Goal: Register for event/course

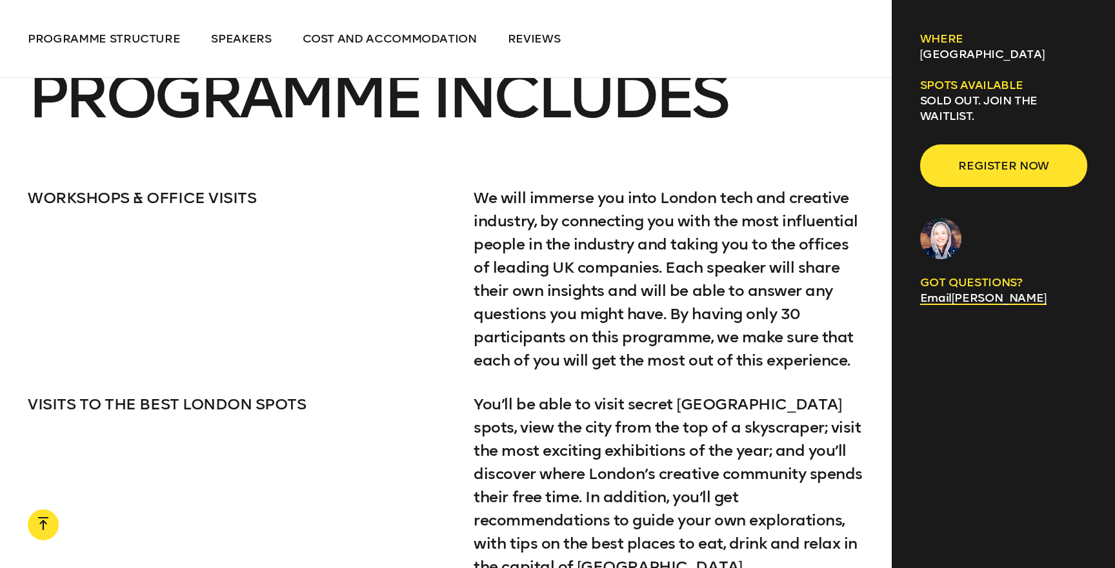
scroll to position [2367, 0]
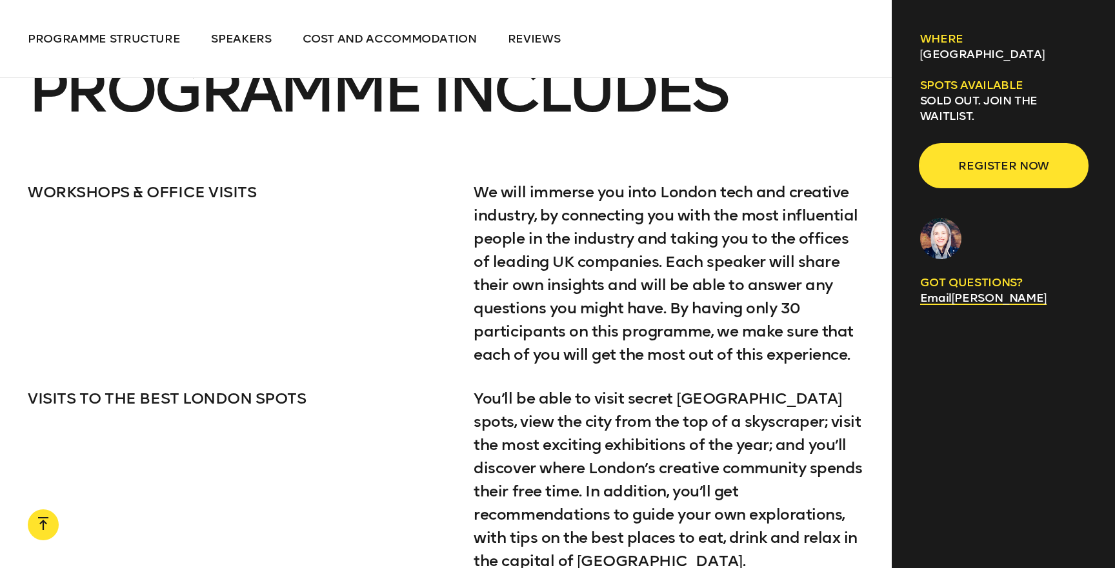
click at [985, 175] on span "Register now" at bounding box center [1004, 166] width 126 height 25
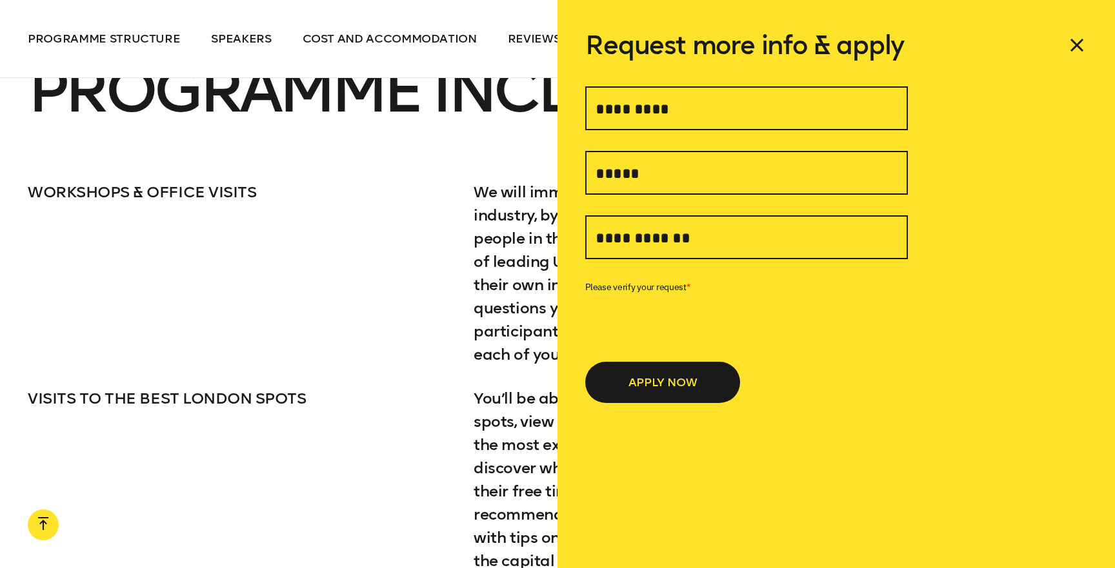
click at [1082, 36] on icon at bounding box center [1076, 45] width 21 height 21
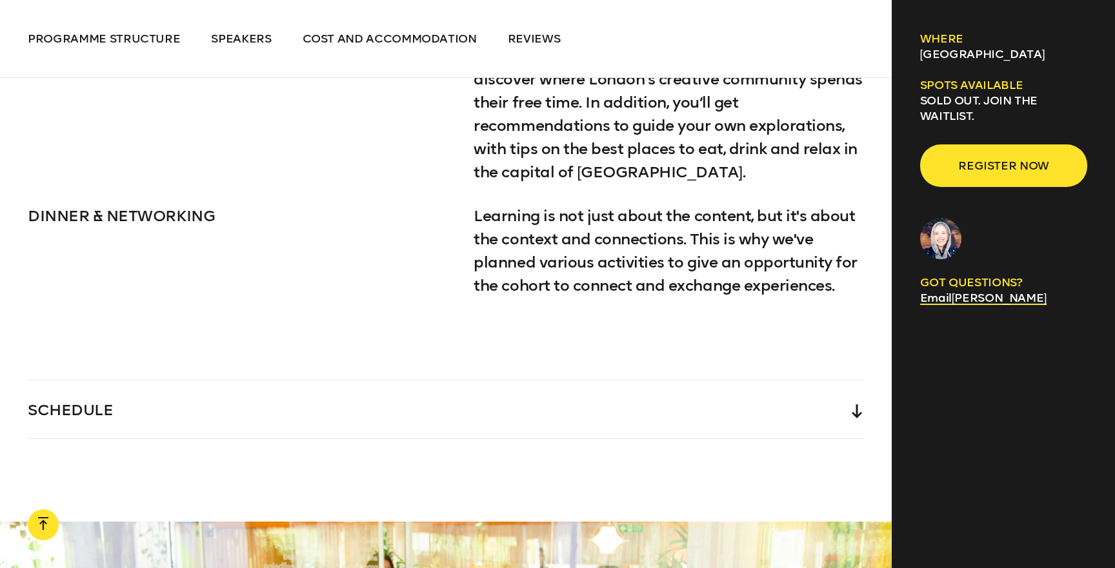
scroll to position [2782, 0]
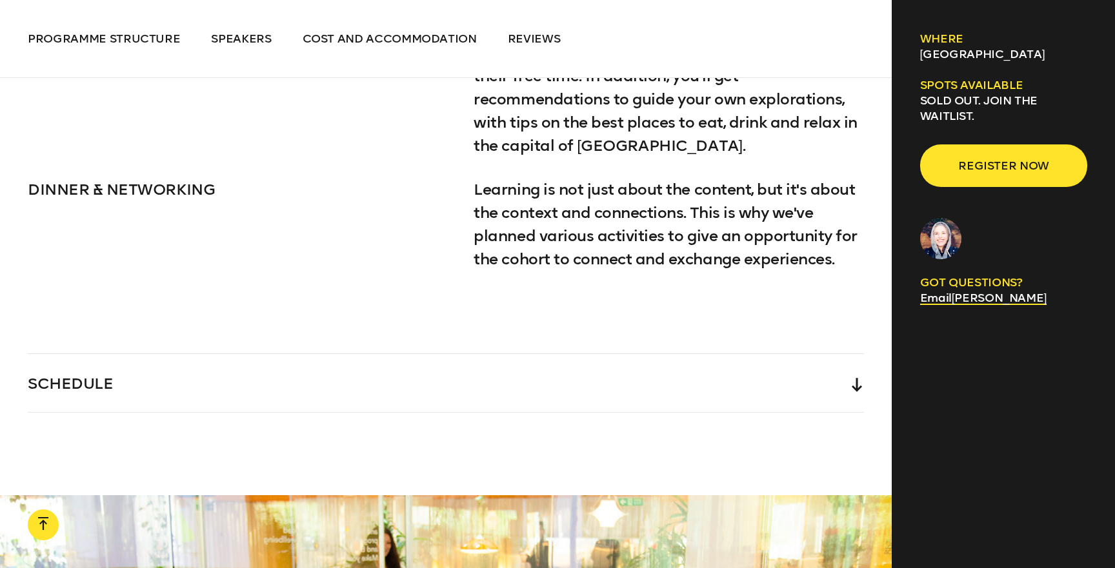
click at [509, 375] on div "SCHEDULE" at bounding box center [446, 383] width 836 height 58
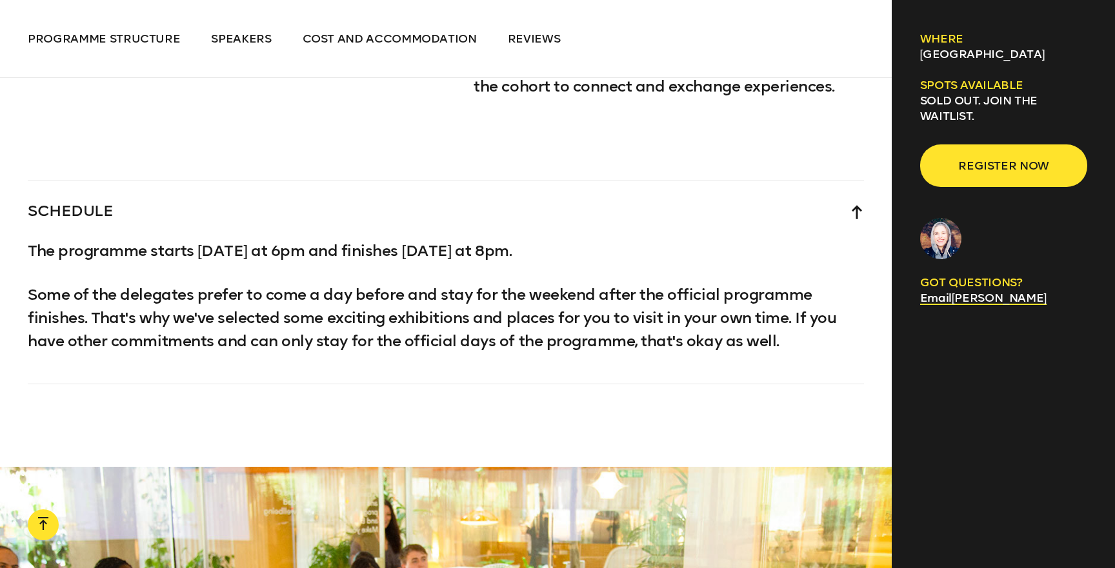
scroll to position [2966, 0]
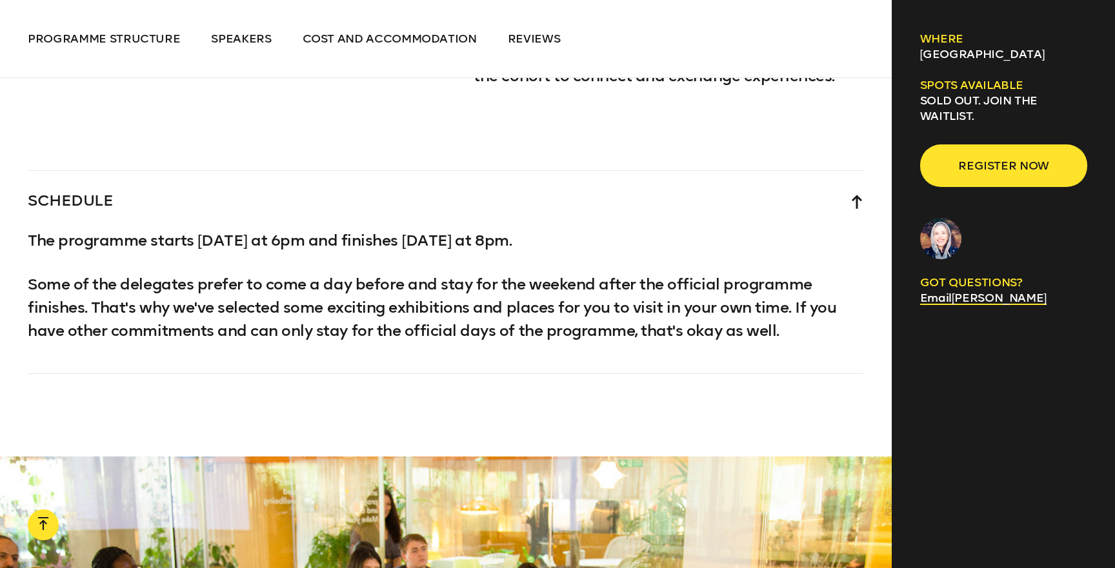
click at [337, 190] on div "SCHEDULE" at bounding box center [446, 200] width 836 height 58
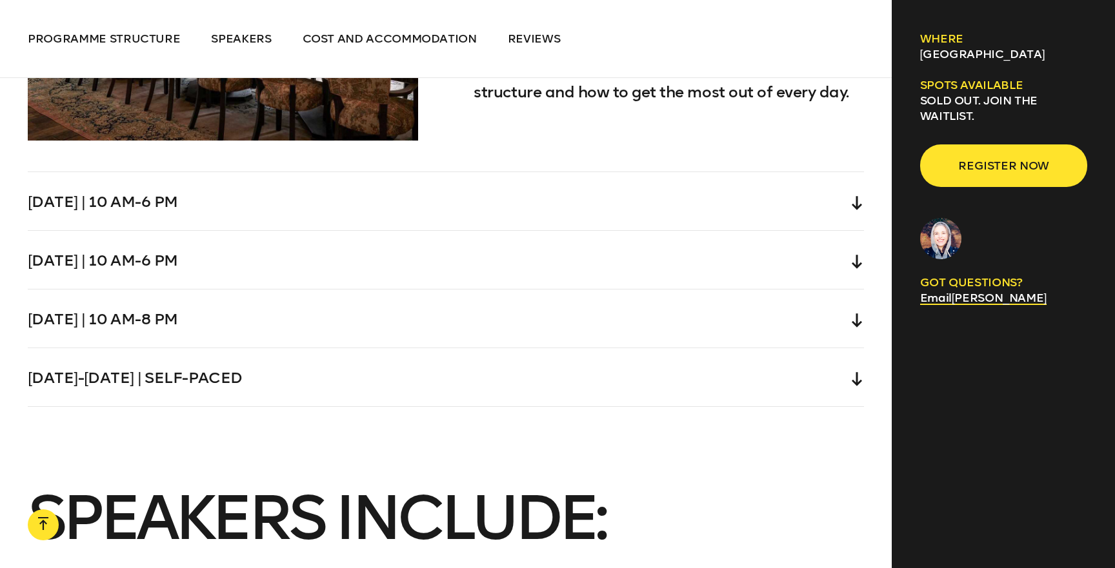
scroll to position [4051, 0]
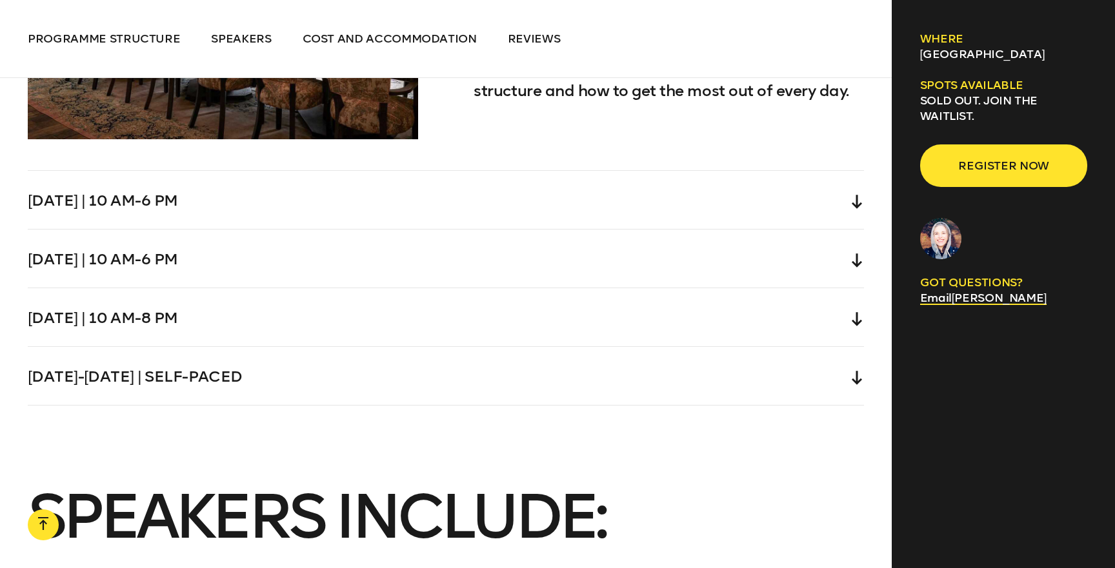
click at [288, 206] on div "[DATE] | 10 am-6 pm" at bounding box center [446, 200] width 836 height 58
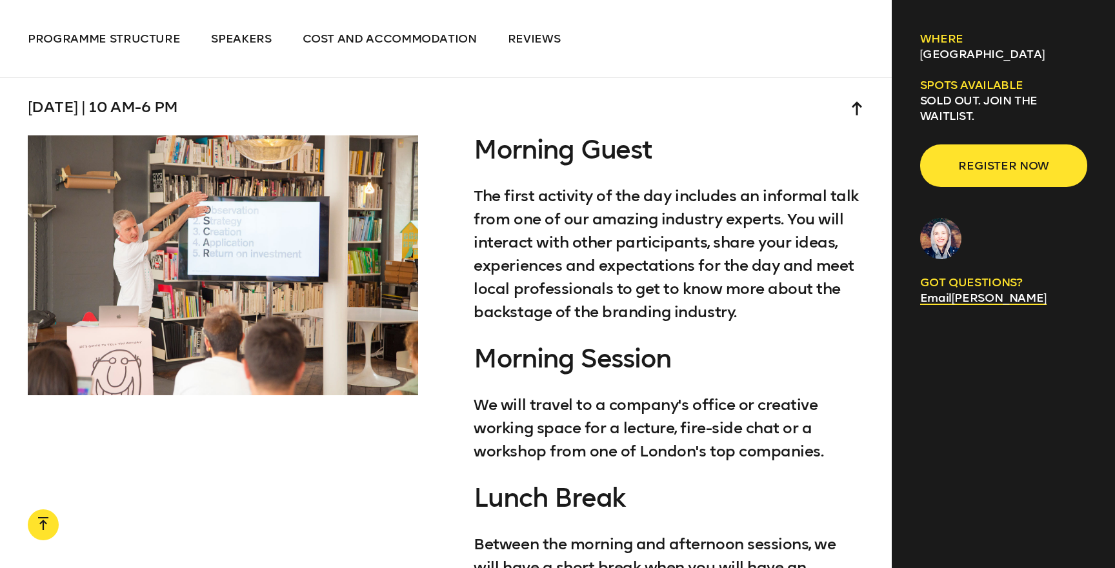
scroll to position [3788, 0]
click at [239, 108] on div "[DATE] | 10 am-6 pm" at bounding box center [446, 107] width 836 height 58
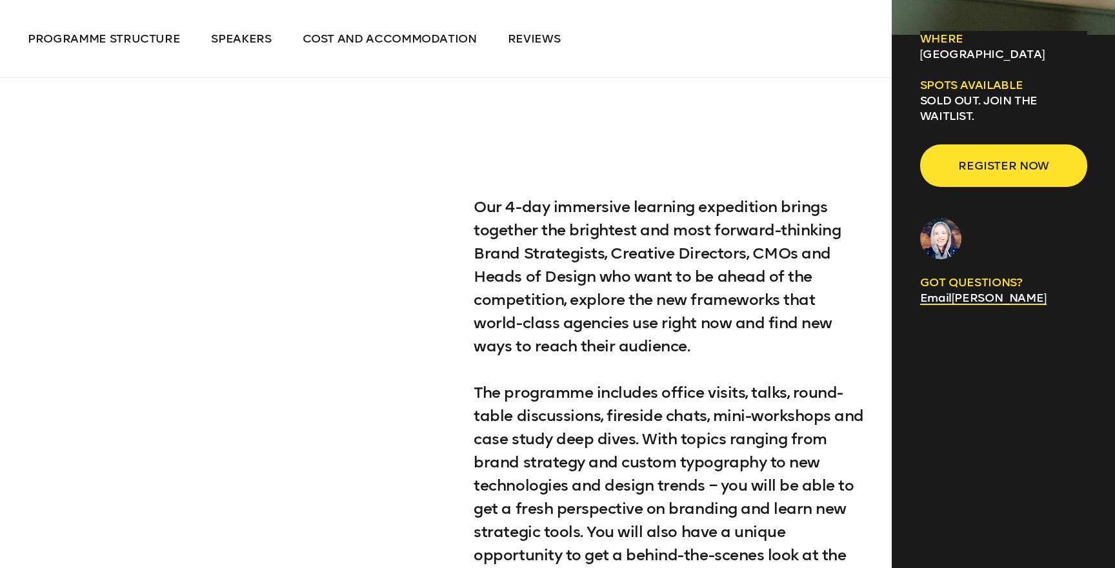
scroll to position [660, 0]
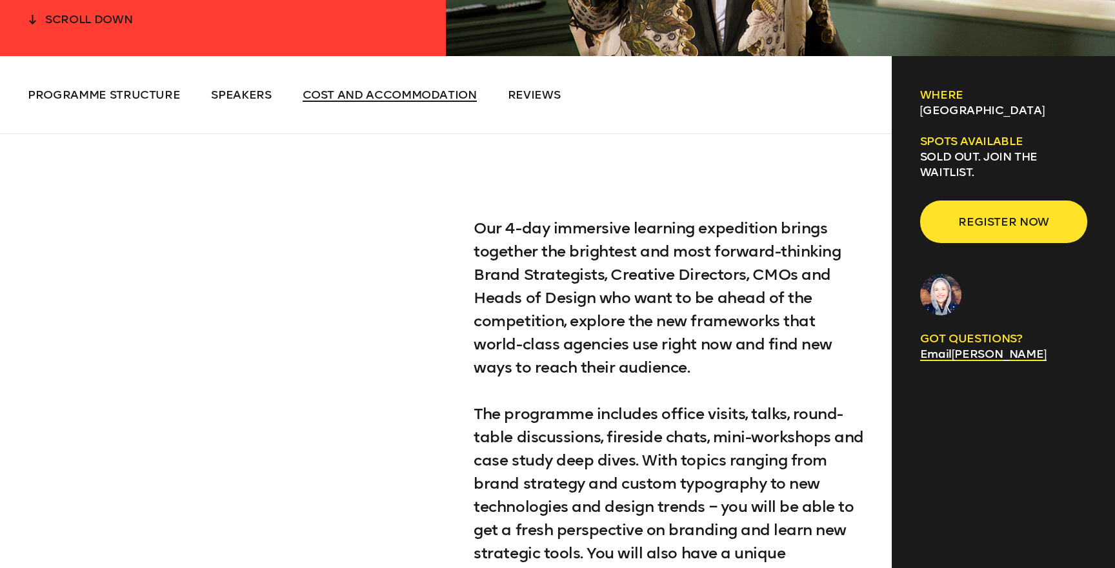
click at [392, 89] on span "Cost and Accommodation" at bounding box center [390, 95] width 174 height 14
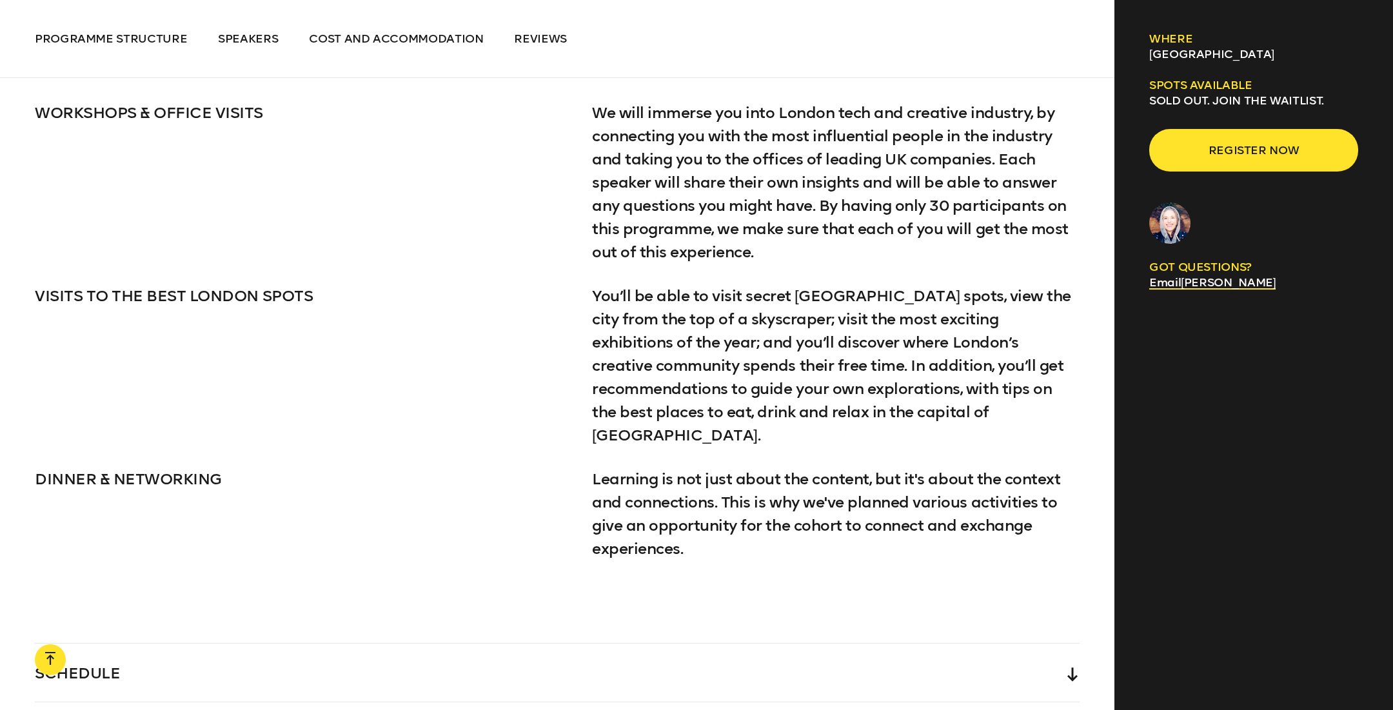
scroll to position [2371, 0]
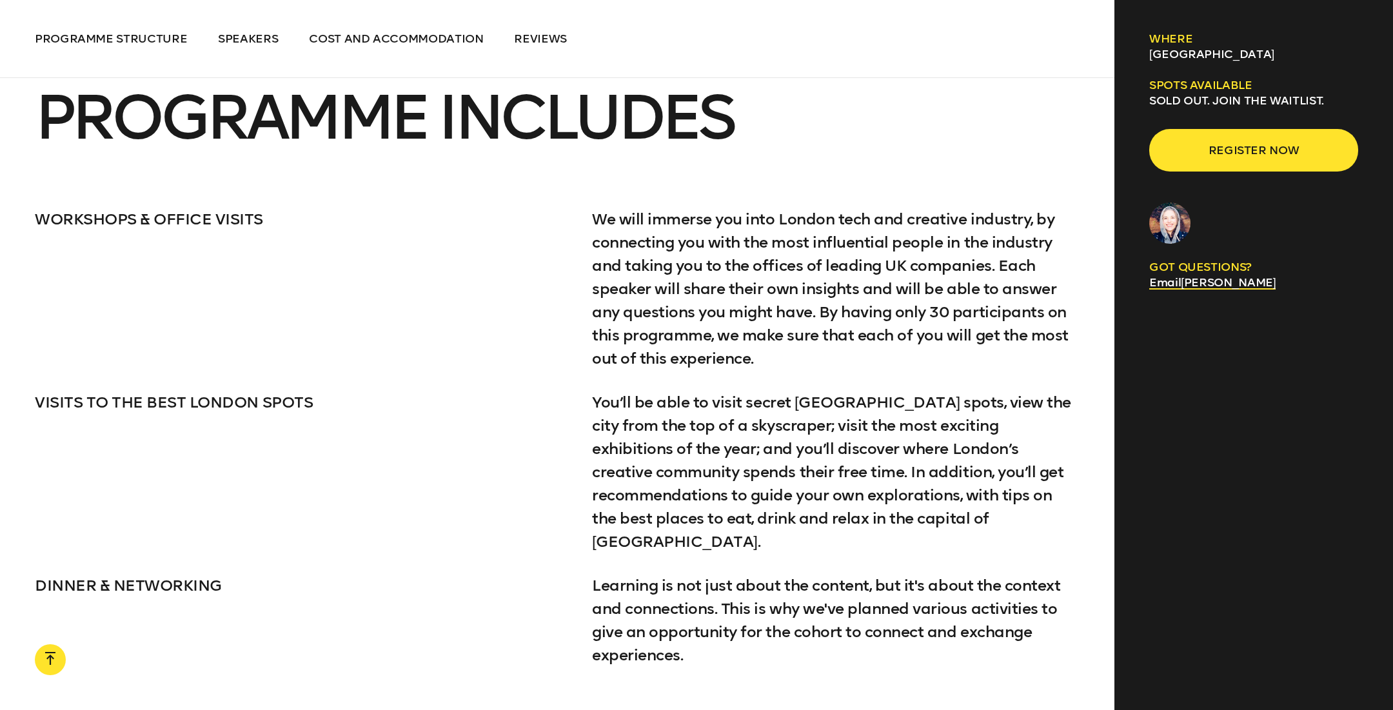
click at [249, 249] on div "WORKSHOPS & OFFICE VISITS We will immerse you into London tech and creative ind…" at bounding box center [557, 289] width 1045 height 163
click at [253, 208] on p "WORKSHOPS & OFFICE VISITS" at bounding box center [296, 219] width 523 height 23
click at [321, 272] on div "WORKSHOPS & OFFICE VISITS We will immerse you into London tech and creative ind…" at bounding box center [557, 289] width 1045 height 163
click at [273, 372] on div "WORKSHOPS & OFFICE VISITS We will immerse you into London tech and creative ind…" at bounding box center [557, 479] width 1045 height 542
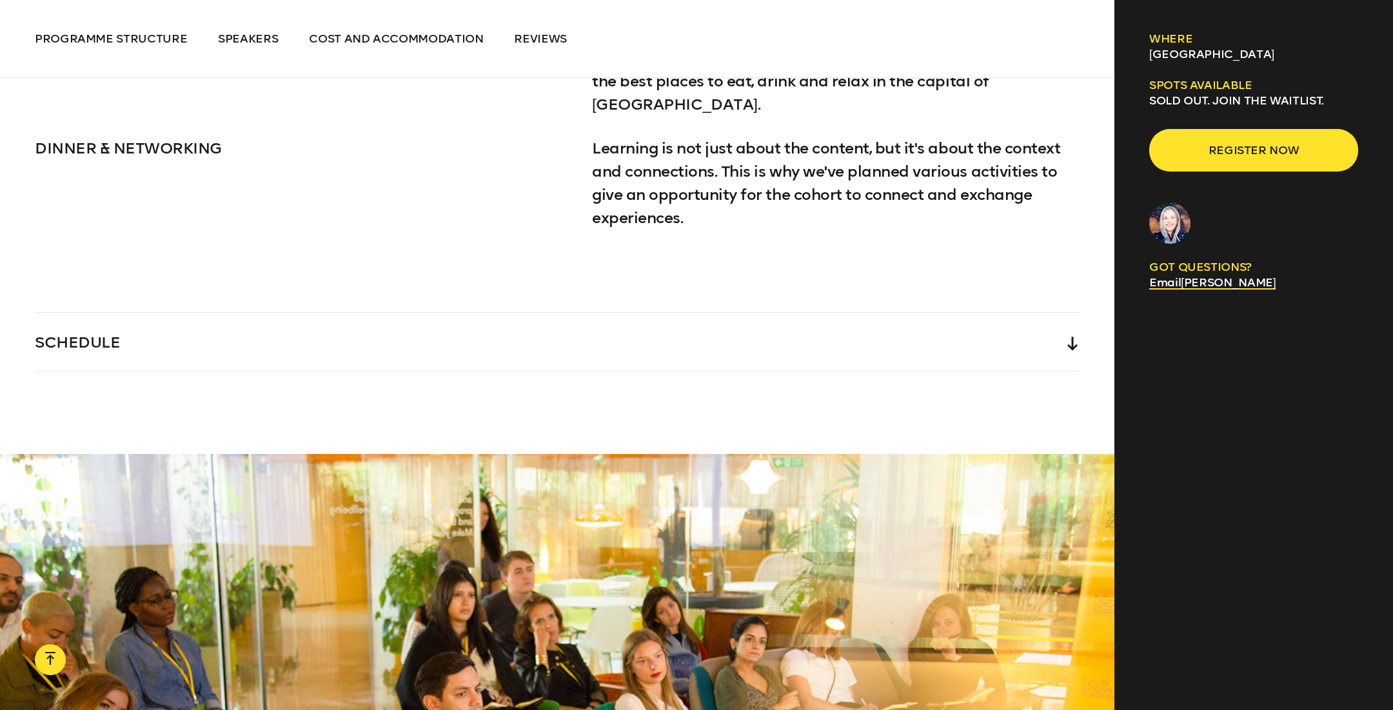
scroll to position [2807, 0]
click at [261, 319] on div "SCHEDULE" at bounding box center [557, 343] width 1045 height 58
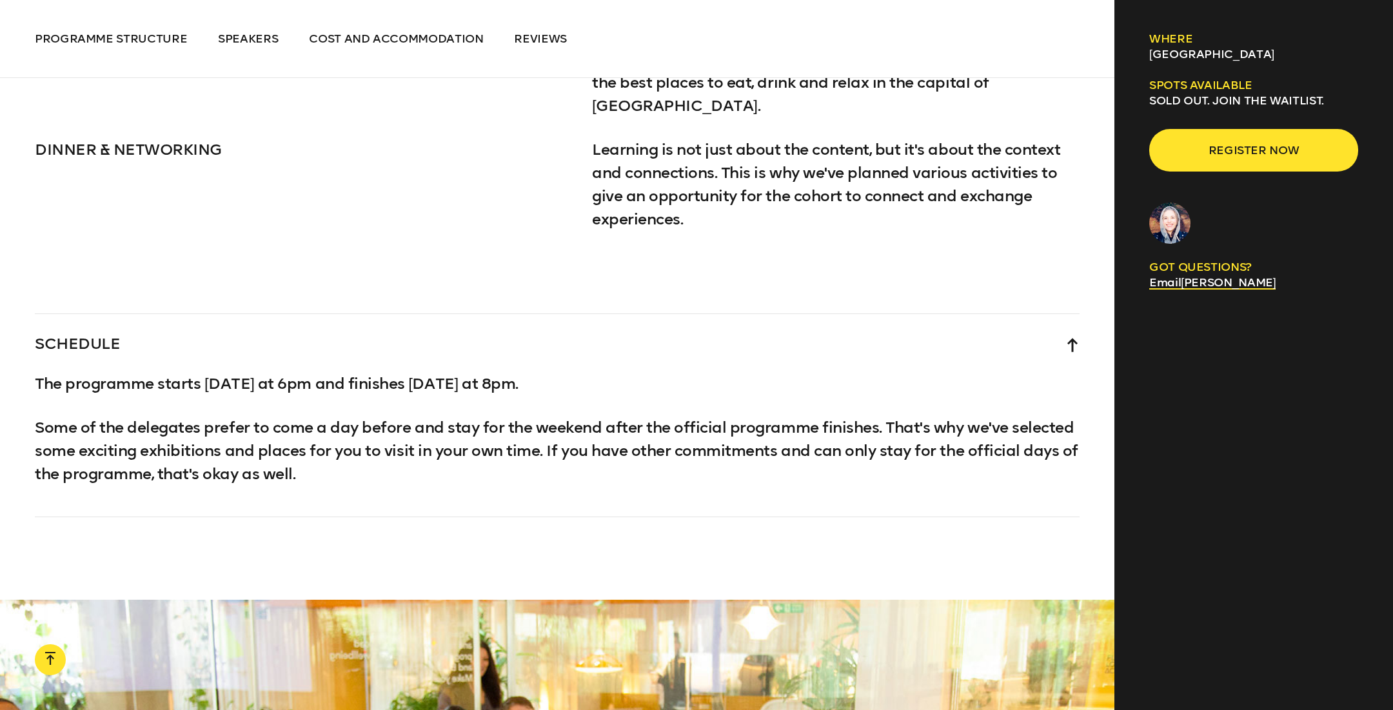
click at [261, 320] on div "SCHEDULE" at bounding box center [557, 343] width 1045 height 58
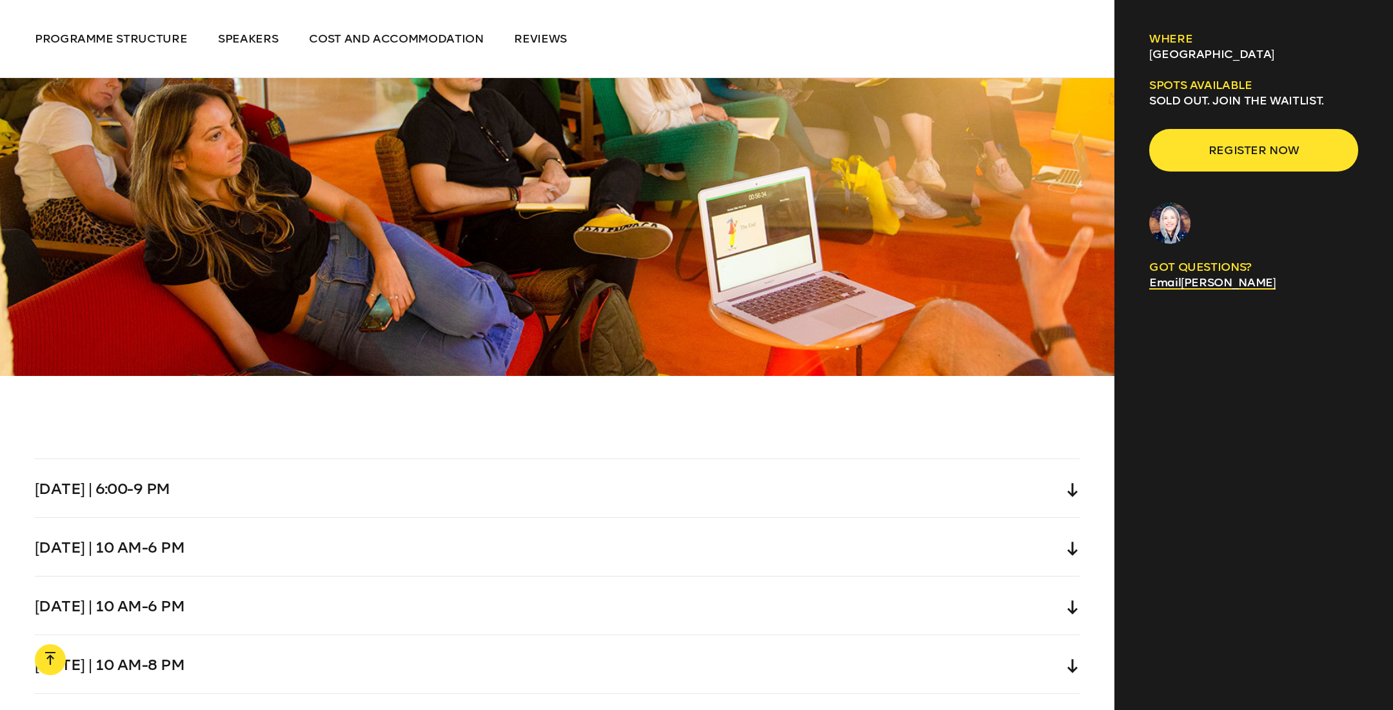
scroll to position [3735, 0]
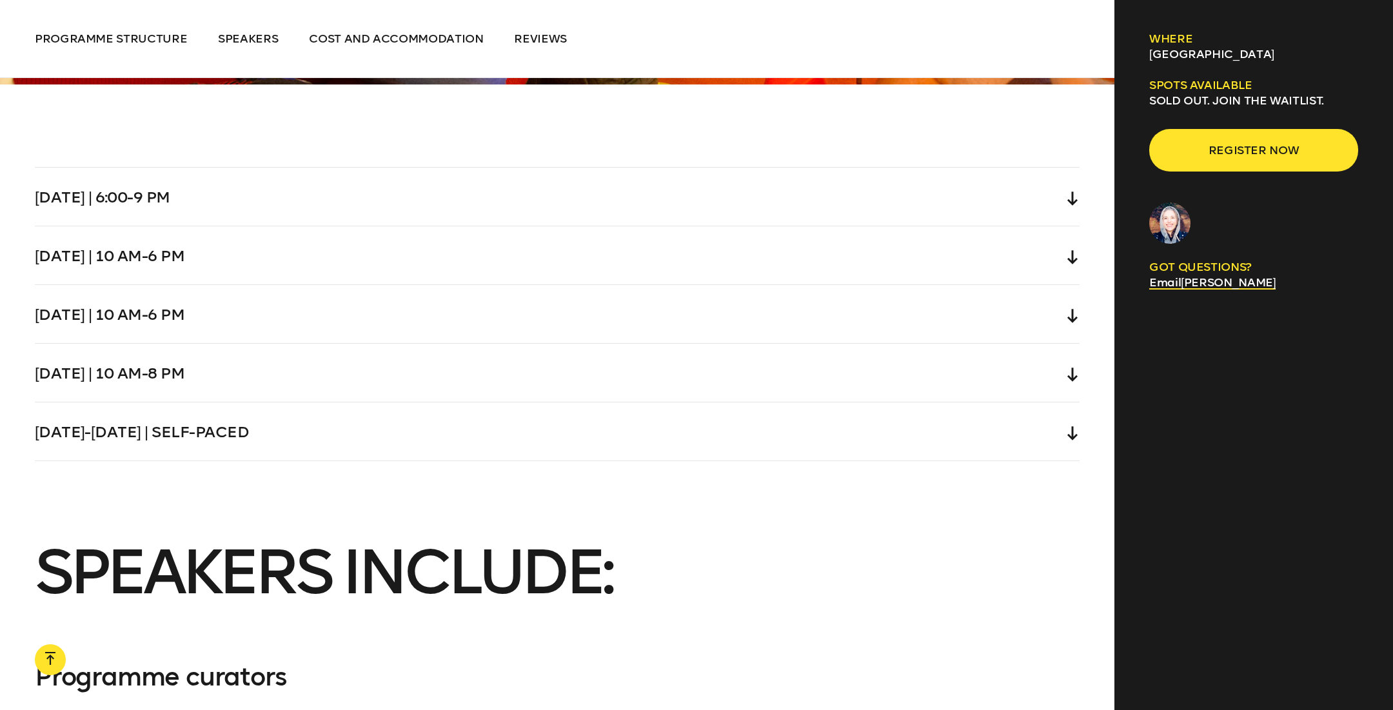
click at [251, 311] on div "[DATE] | 10 am-6 pm" at bounding box center [557, 314] width 1045 height 58
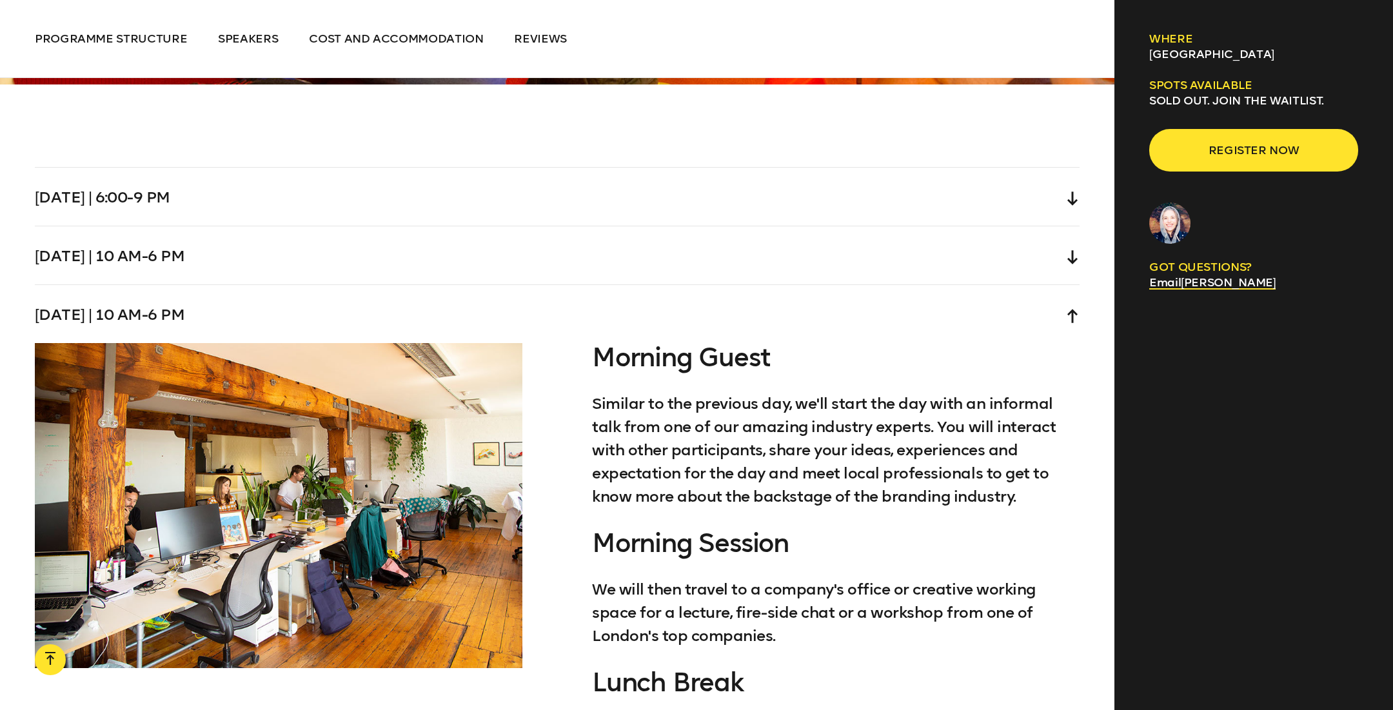
click at [245, 302] on div "[DATE] | 10 am-6 pm" at bounding box center [557, 314] width 1045 height 58
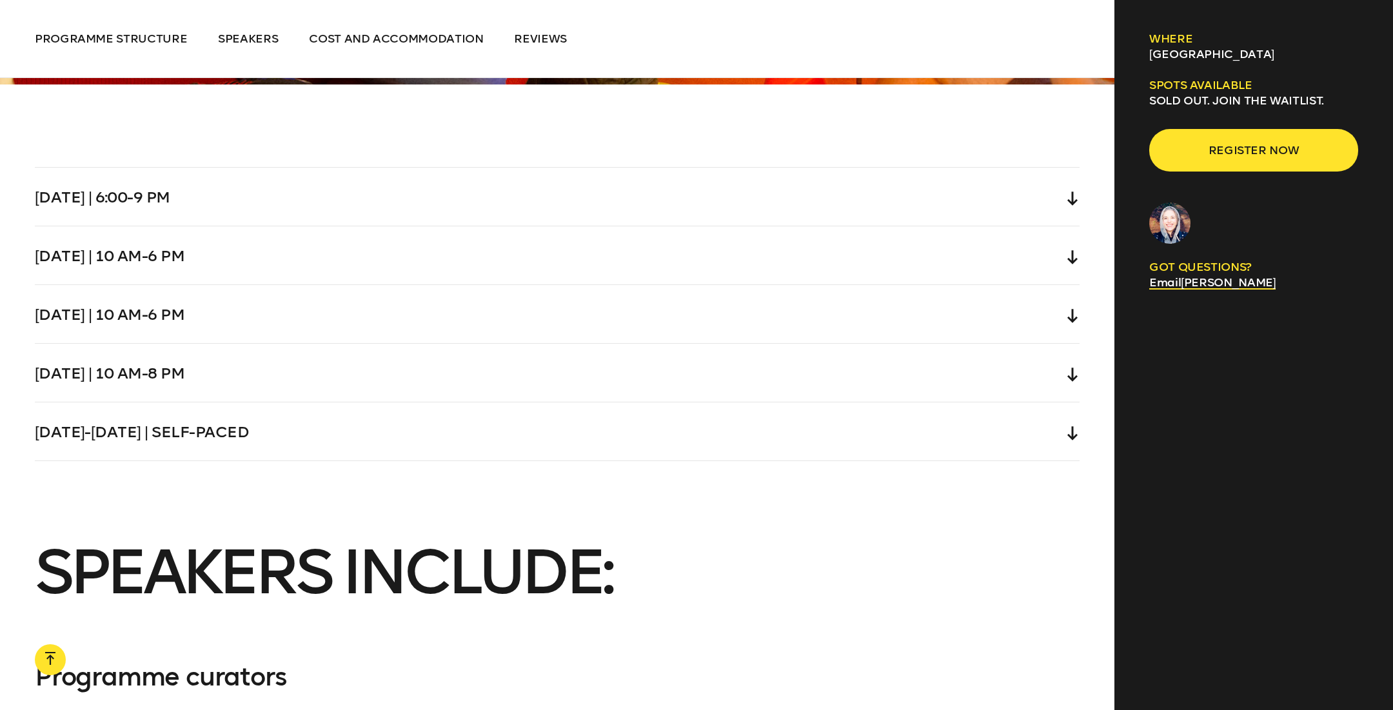
click at [223, 285] on div "[DATE] | 10 am-6 pm" at bounding box center [557, 314] width 1045 height 58
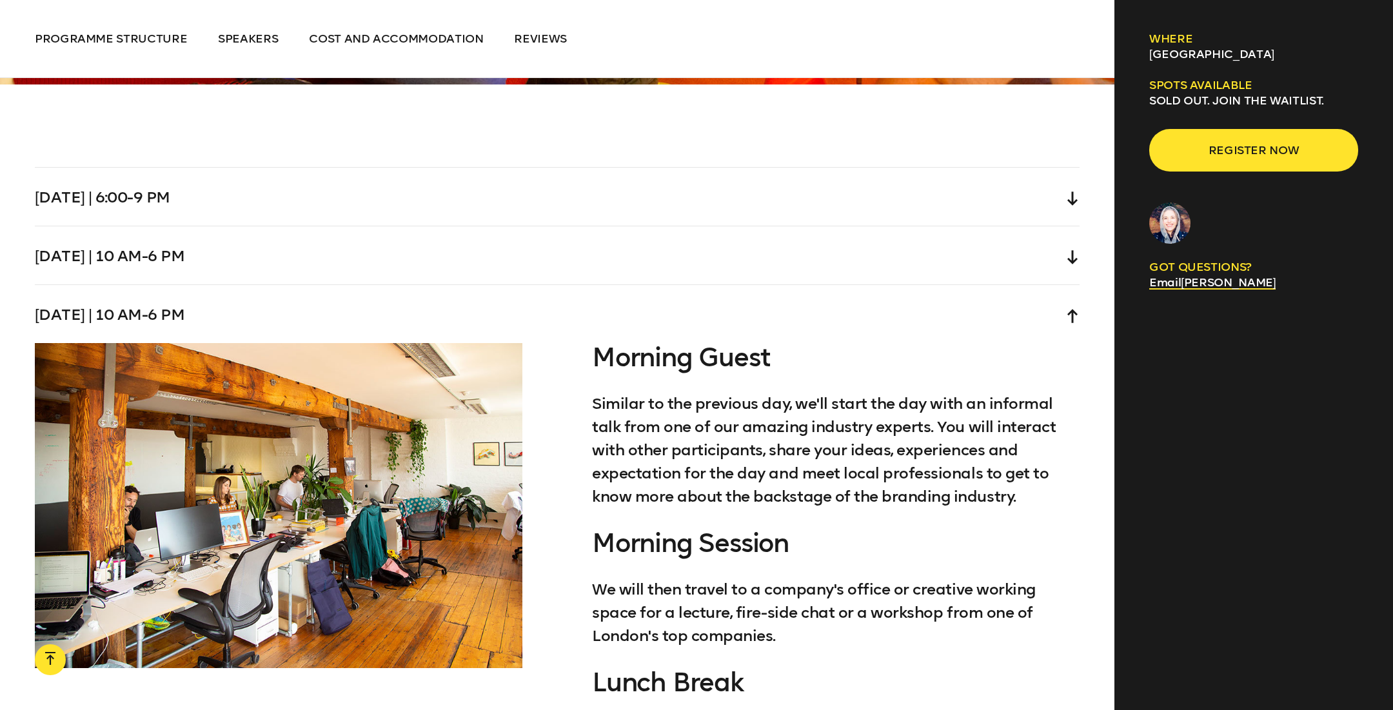
click at [217, 248] on div "[DATE] | 10 am-6 pm" at bounding box center [557, 255] width 1045 height 58
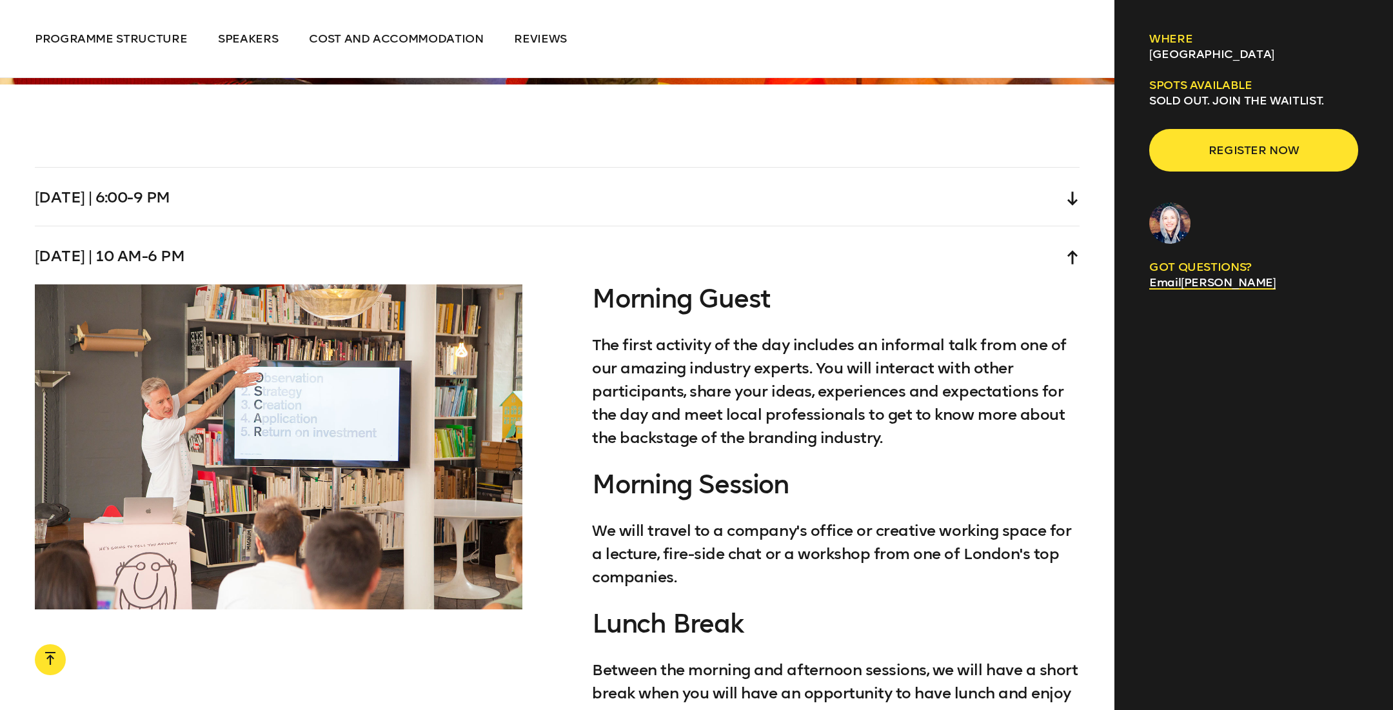
click at [210, 259] on div "[DATE] | 10 am-6 pm" at bounding box center [557, 255] width 1045 height 58
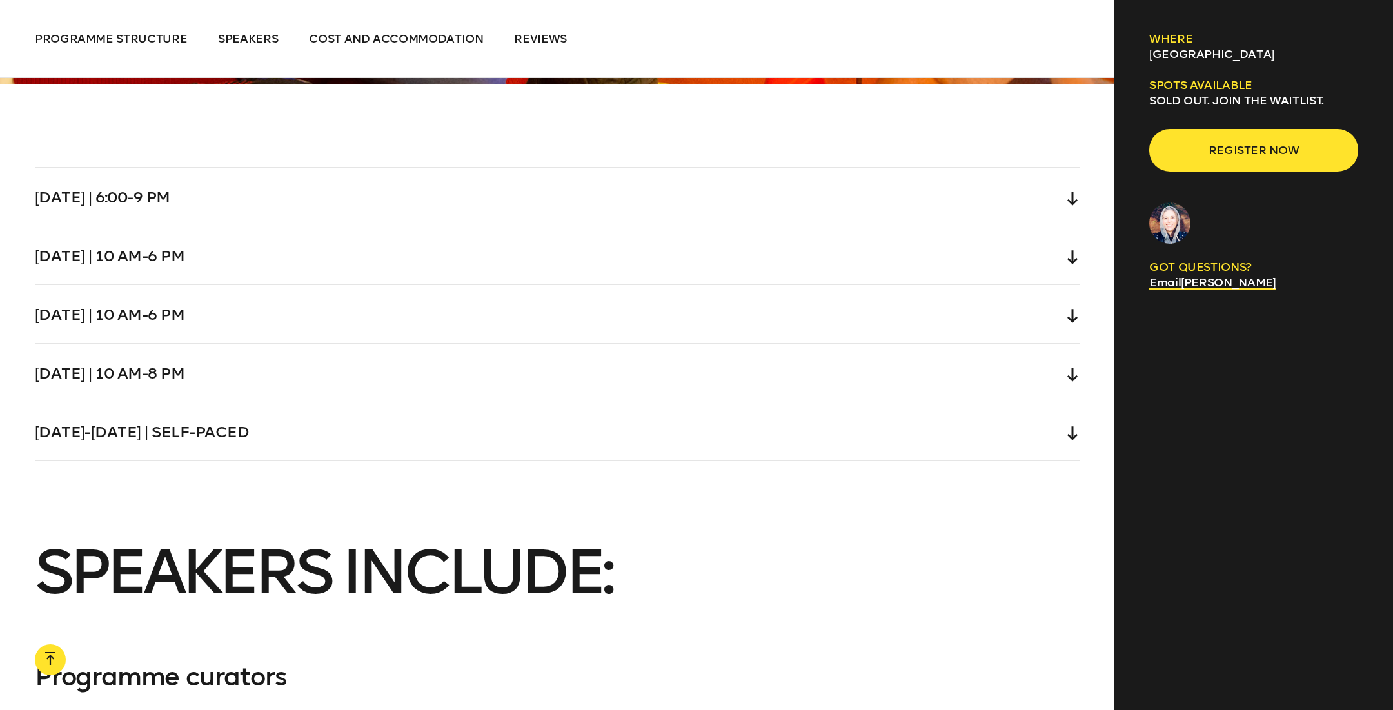
click at [205, 238] on div "[DATE] | 10 am-6 pm" at bounding box center [557, 255] width 1045 height 58
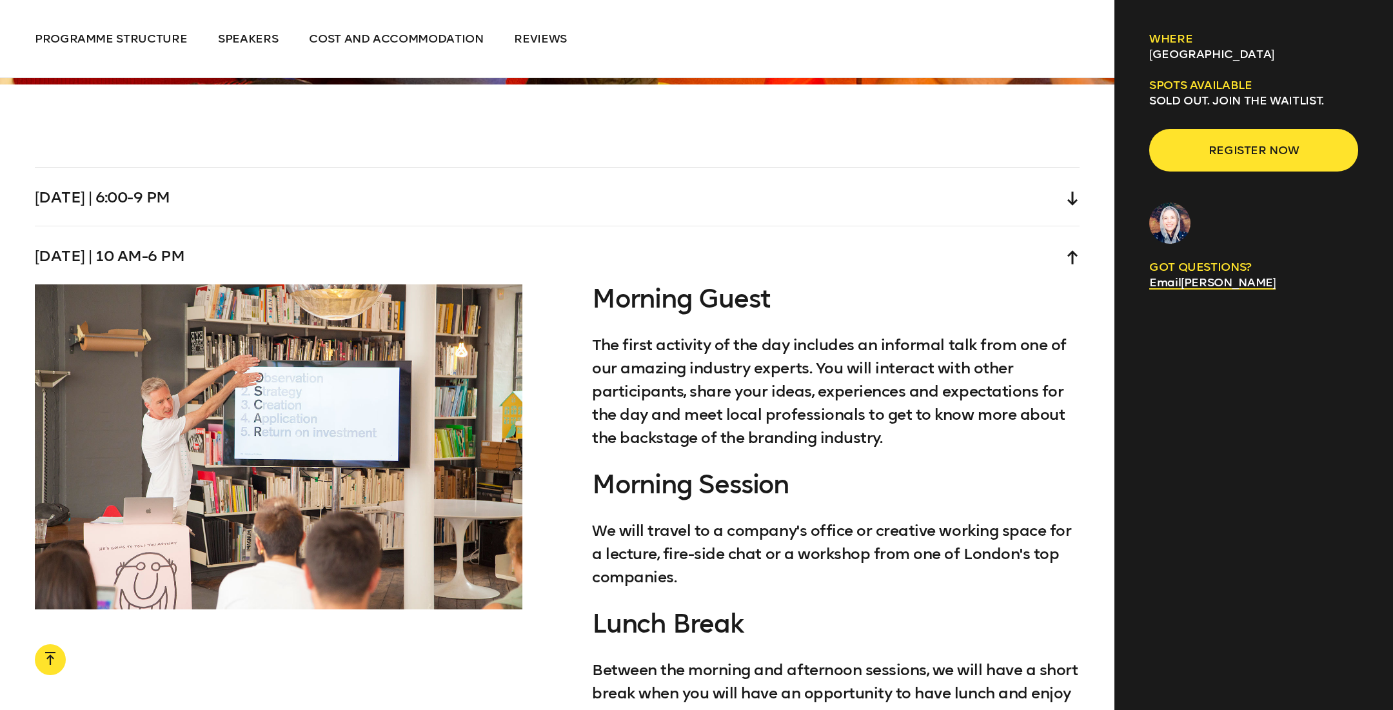
click at [205, 238] on div "[DATE] | 10 am-6 pm" at bounding box center [557, 255] width 1045 height 58
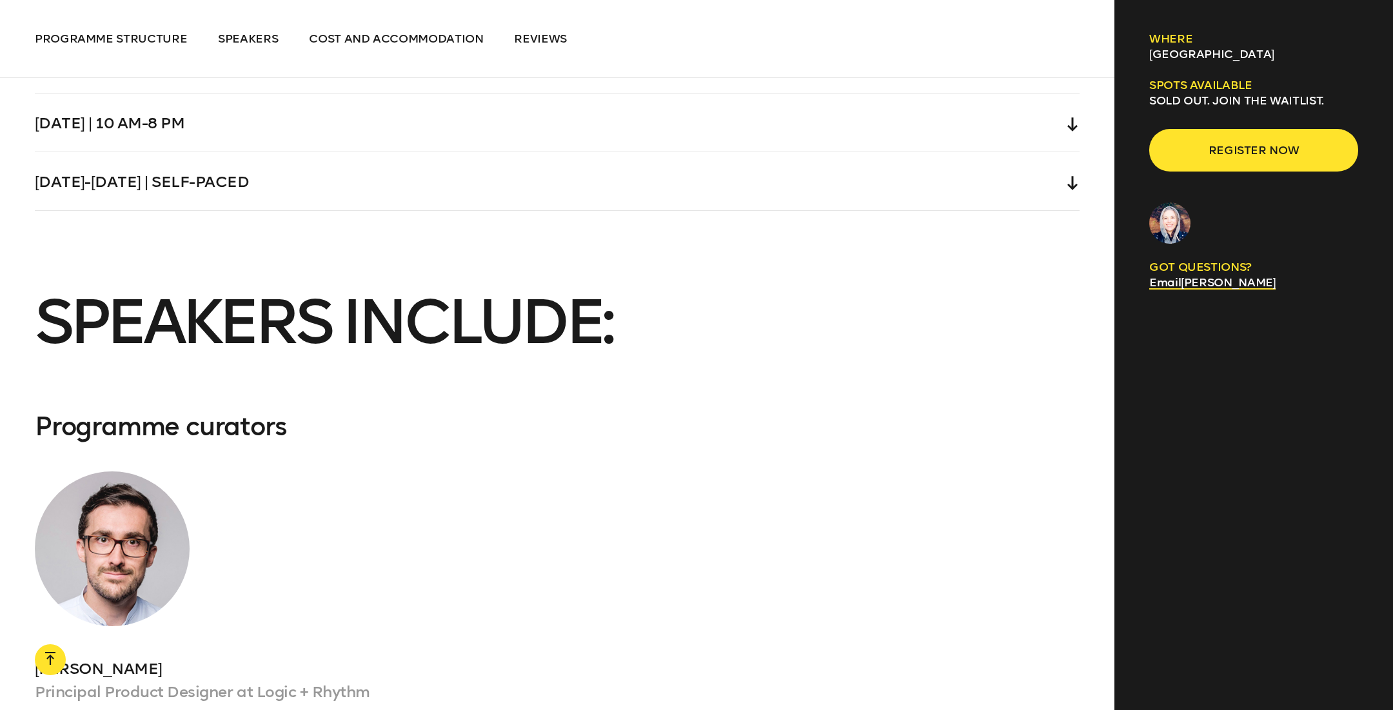
click at [330, 472] on div "[PERSON_NAME] Principal Product Designer at Logic + Rhythm [PERSON_NAME] is a P…" at bounding box center [279, 679] width 488 height 415
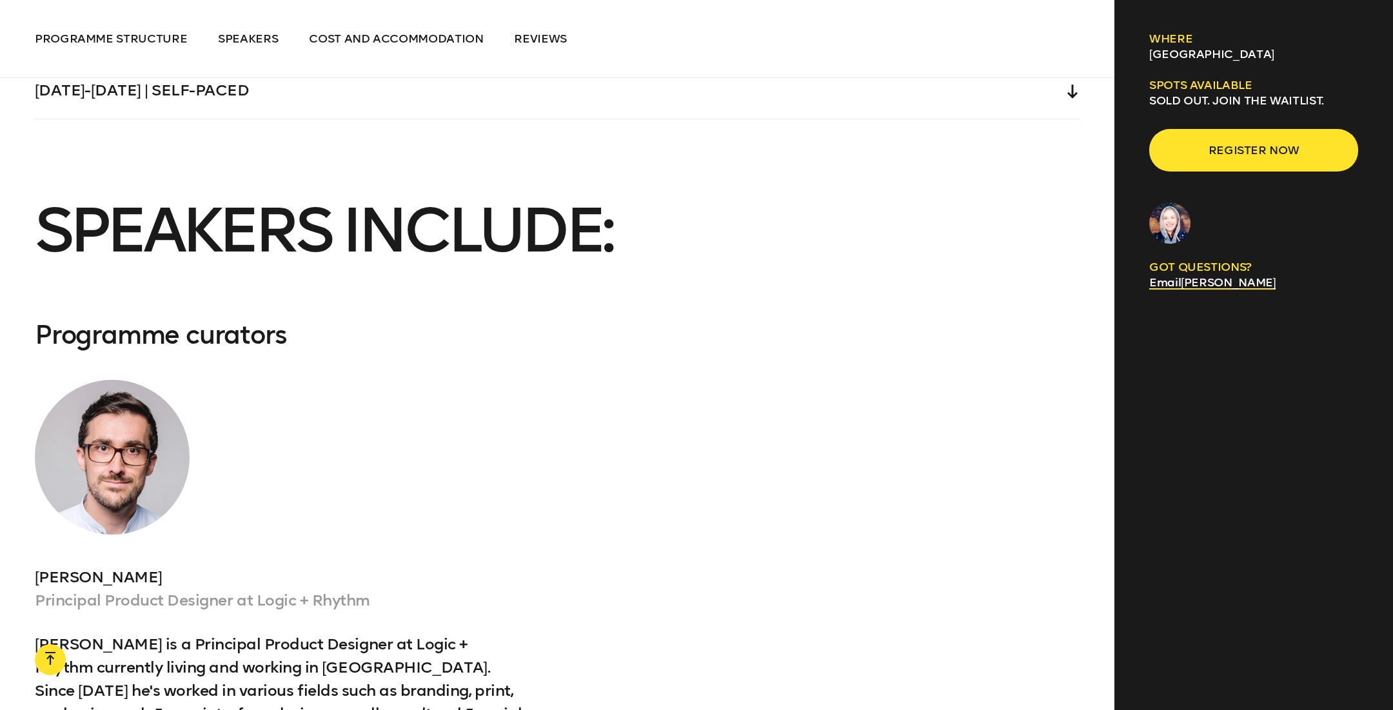
scroll to position [4374, 0]
